Goal: Task Accomplishment & Management: Use online tool/utility

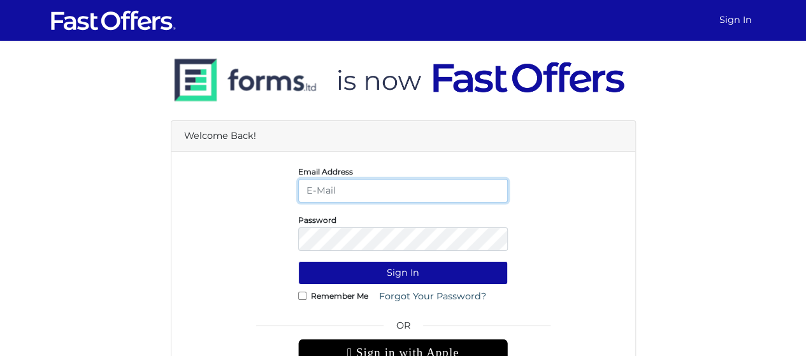
type input "[EMAIL_ADDRESS][DOMAIN_NAME]"
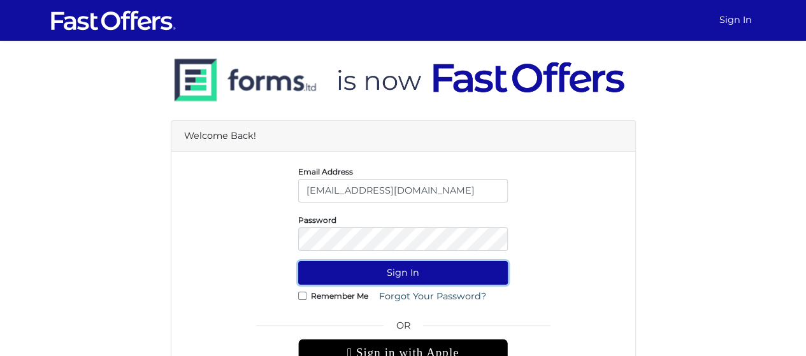
click at [413, 270] on button "Sign In" at bounding box center [403, 273] width 210 height 24
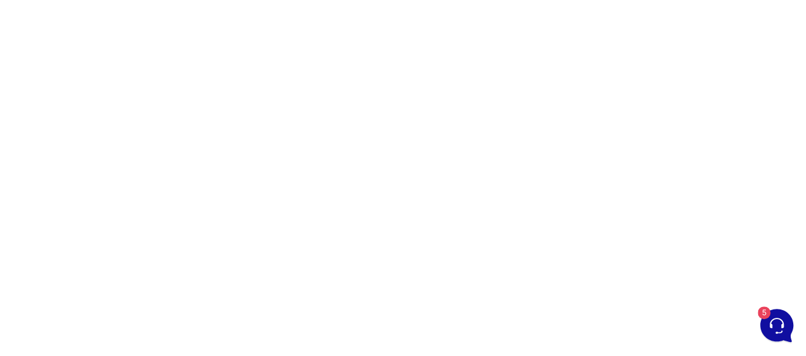
scroll to position [185, 0]
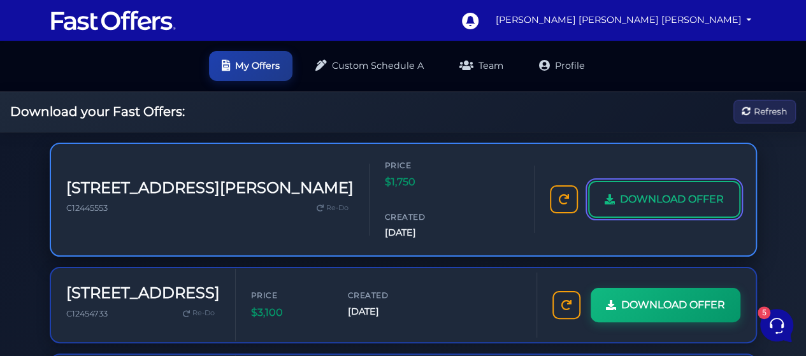
click at [656, 191] on span "DOWNLOAD OFFER" at bounding box center [672, 199] width 104 height 17
